Goal: Task Accomplishment & Management: Use online tool/utility

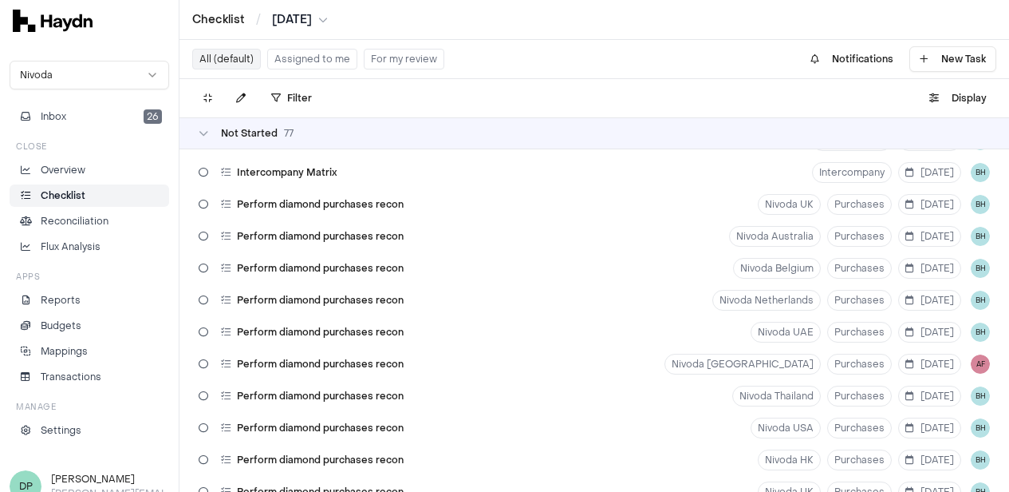
scroll to position [1915, 0]
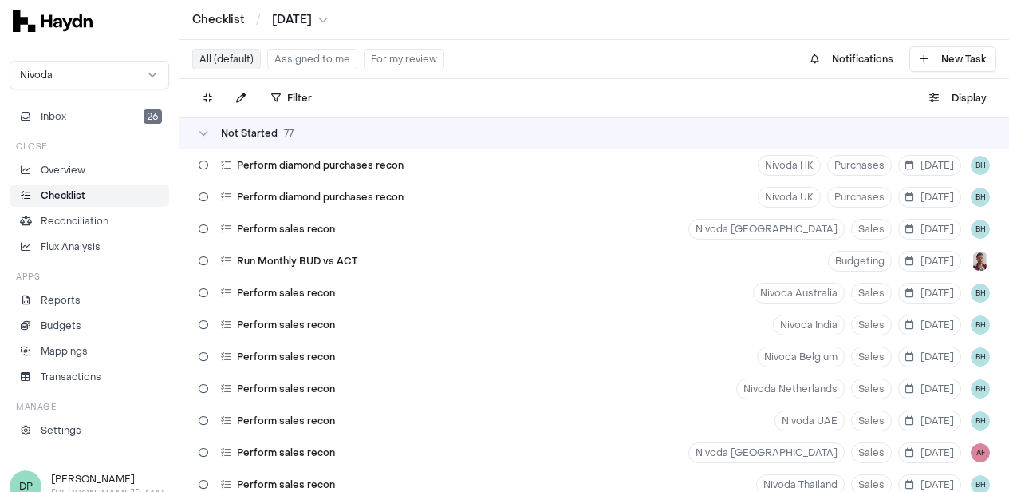
click at [315, 65] on button "Assigned to me" at bounding box center [312, 59] width 90 height 21
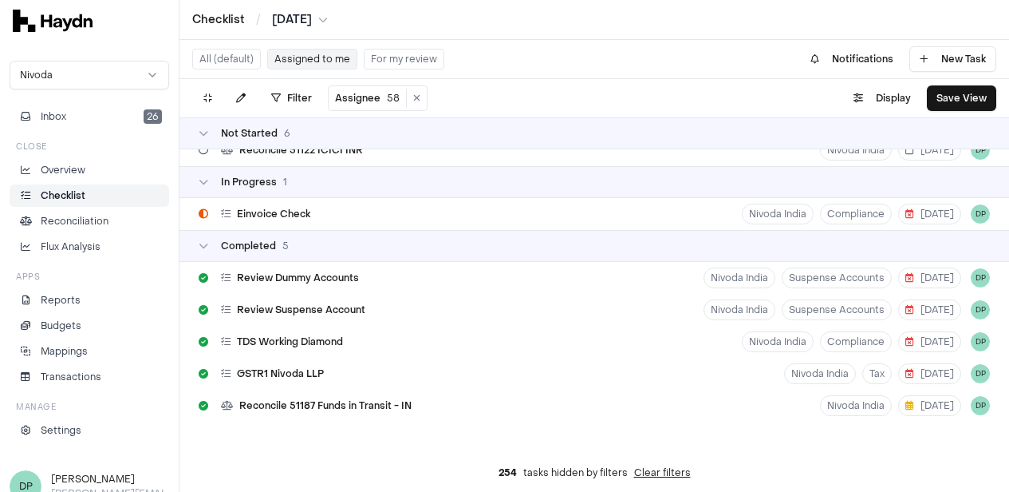
scroll to position [163, 0]
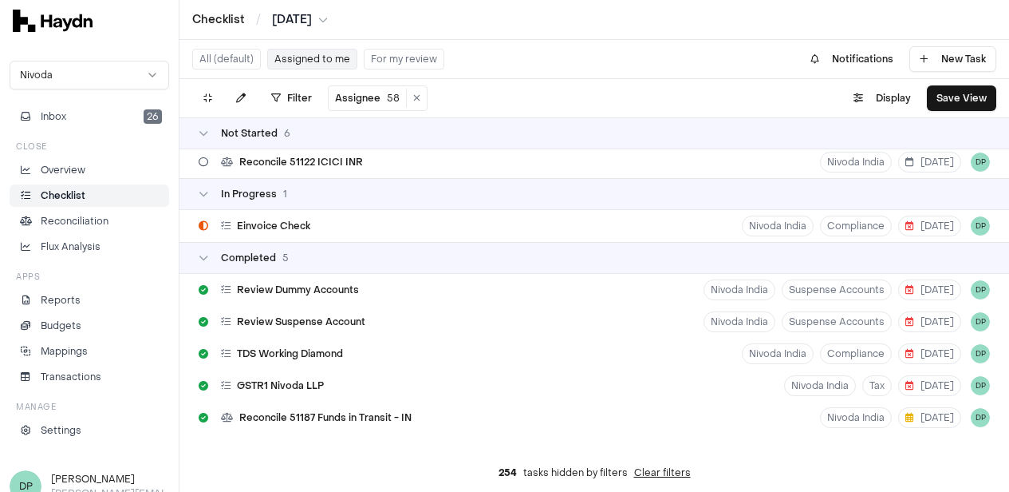
click at [412, 61] on button "For my review" at bounding box center [404, 59] width 81 height 21
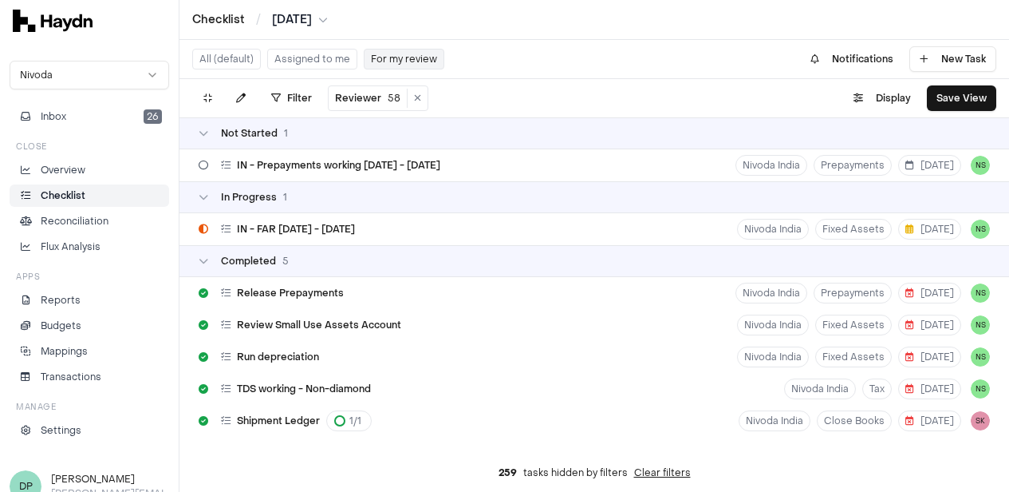
click at [306, 58] on button "Assigned to me" at bounding box center [312, 59] width 90 height 21
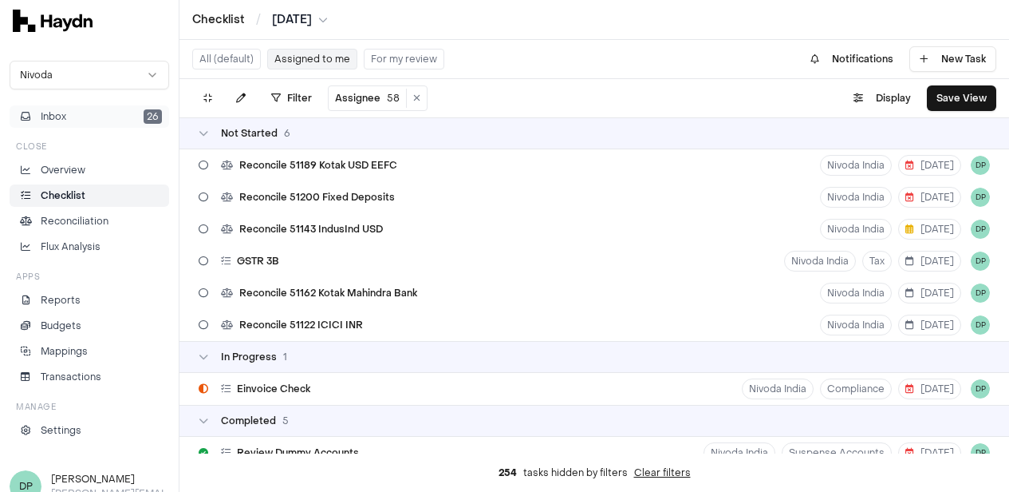
click at [127, 119] on button "Inbox 26" at bounding box center [90, 116] width 160 height 22
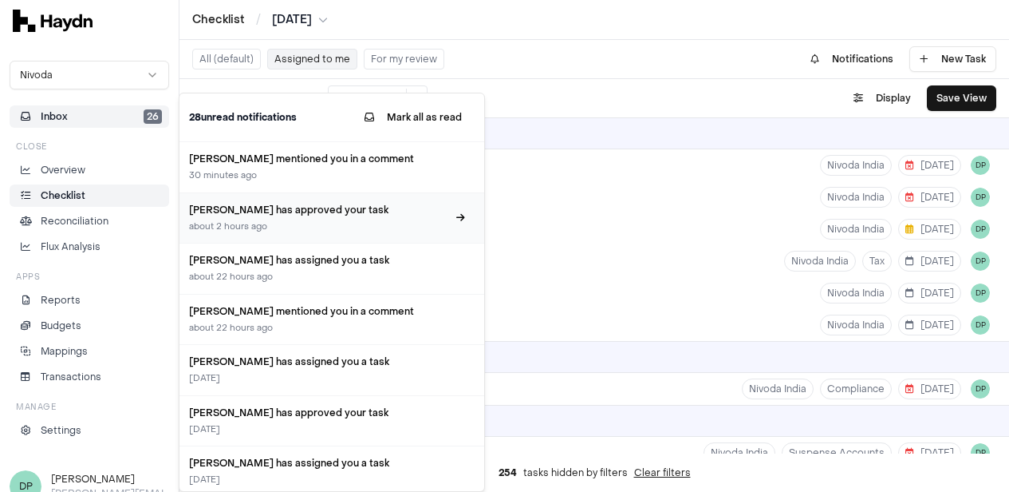
click at [315, 221] on div "about 2 hours ago" at bounding box center [318, 227] width 258 height 14
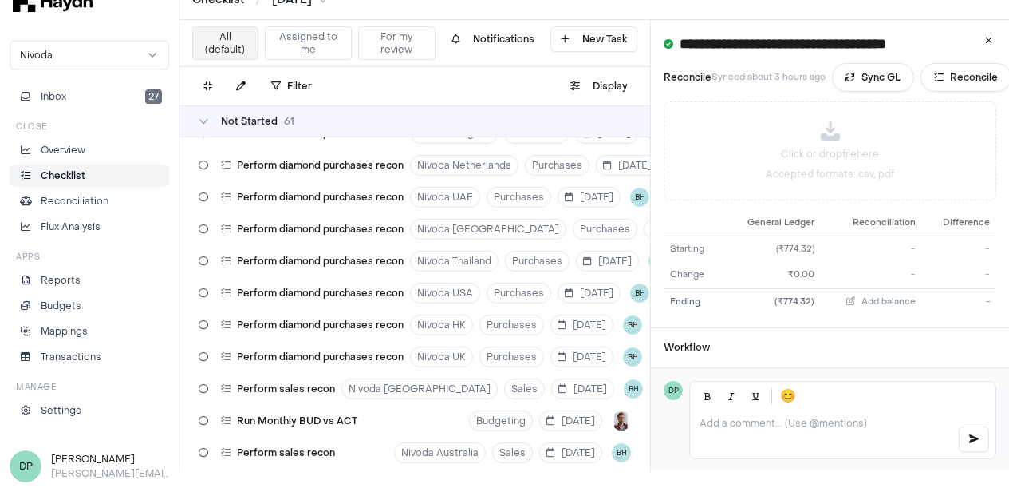
scroll to position [914, 0]
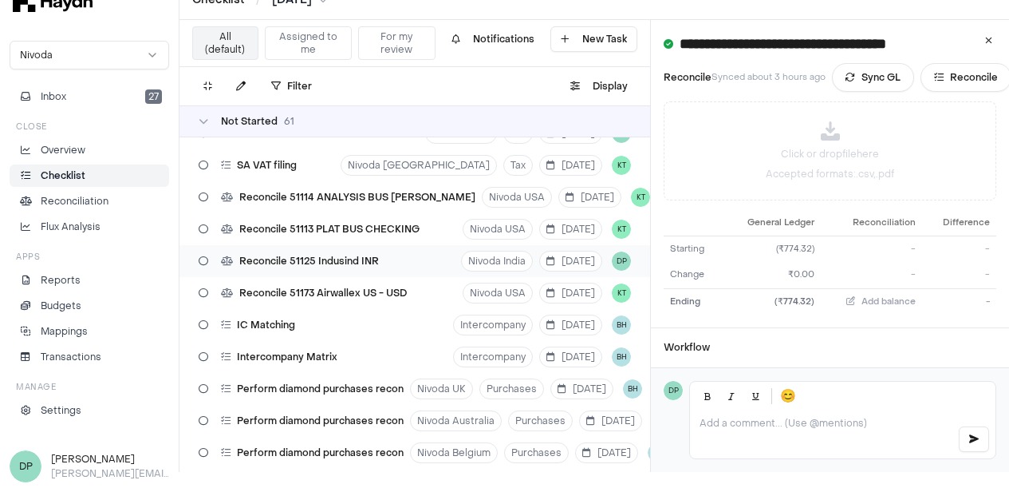
click at [329, 257] on span "Reconcile 51125 Indusind INR" at bounding box center [309, 261] width 140 height 13
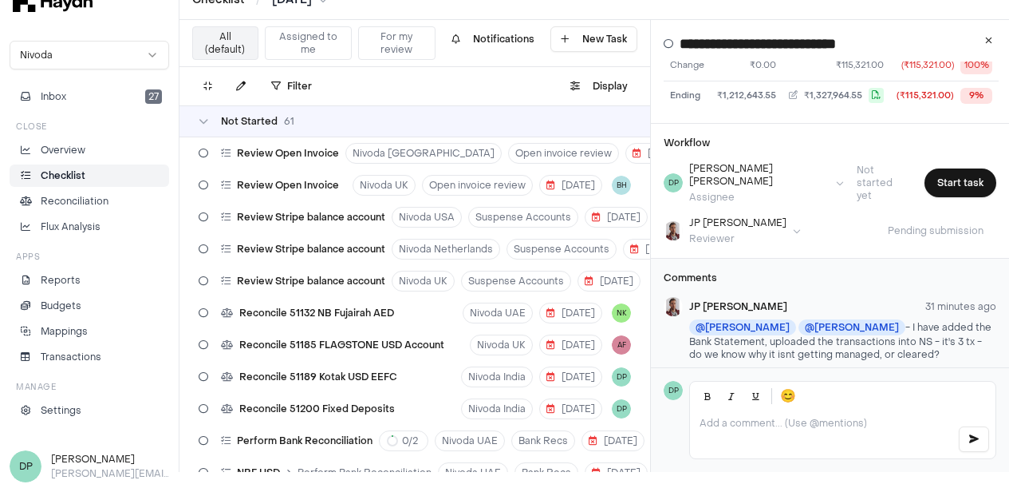
click at [790, 429] on p at bounding box center [822, 423] width 245 height 13
